Goal: Navigation & Orientation: Find specific page/section

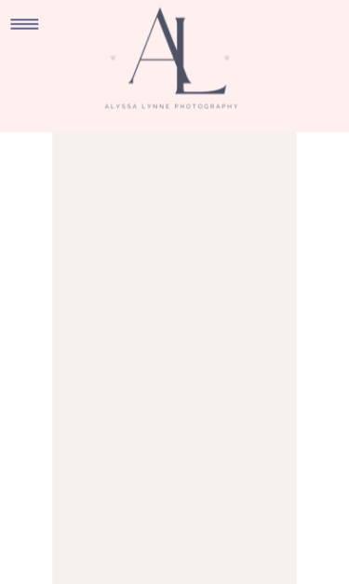
scroll to position [4206, 0]
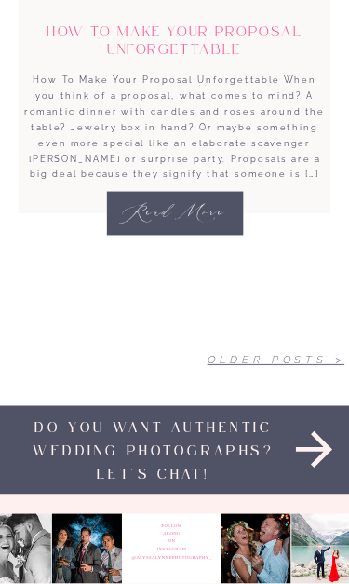
scroll to position [6455, 0]
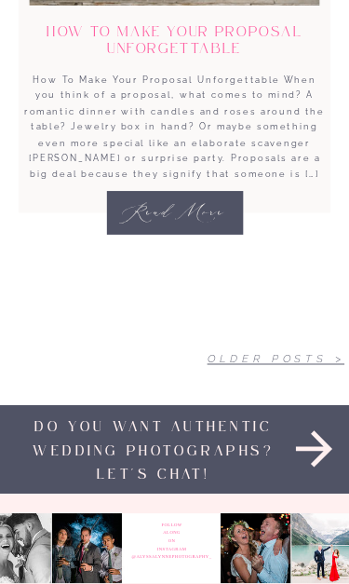
click at [301, 356] on link "Older Posts >" at bounding box center [277, 359] width 138 height 12
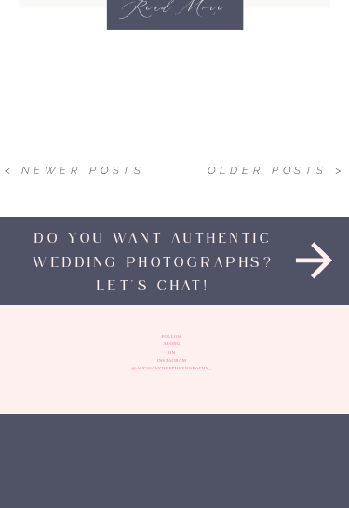
scroll to position [6271, 0]
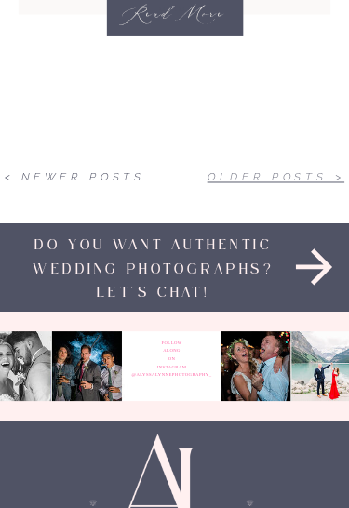
click at [282, 177] on link "Older Posts >" at bounding box center [277, 177] width 138 height 12
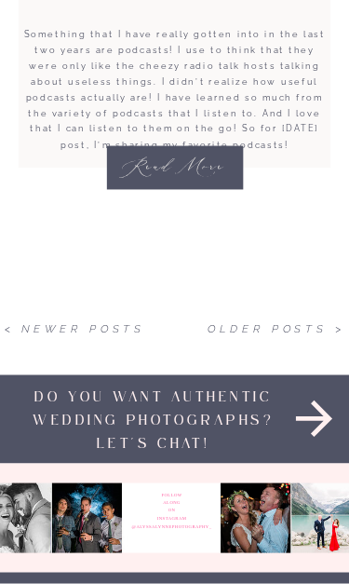
scroll to position [6078, 0]
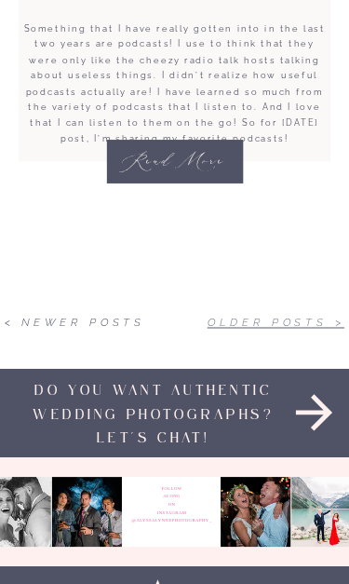
click at [295, 319] on link "Older Posts >" at bounding box center [277, 322] width 138 height 12
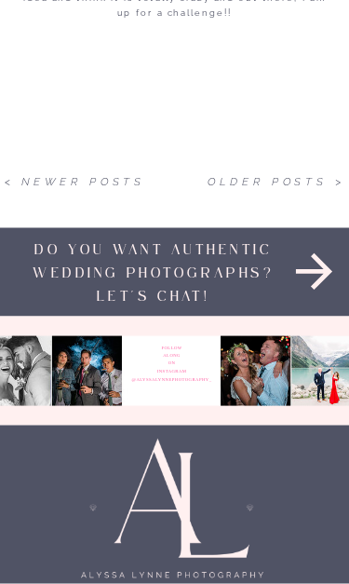
scroll to position [6360, 0]
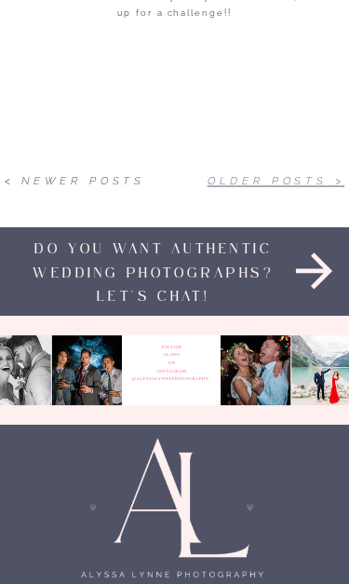
click at [290, 184] on link "Older Posts >" at bounding box center [277, 181] width 138 height 12
